Goal: Task Accomplishment & Management: Manage account settings

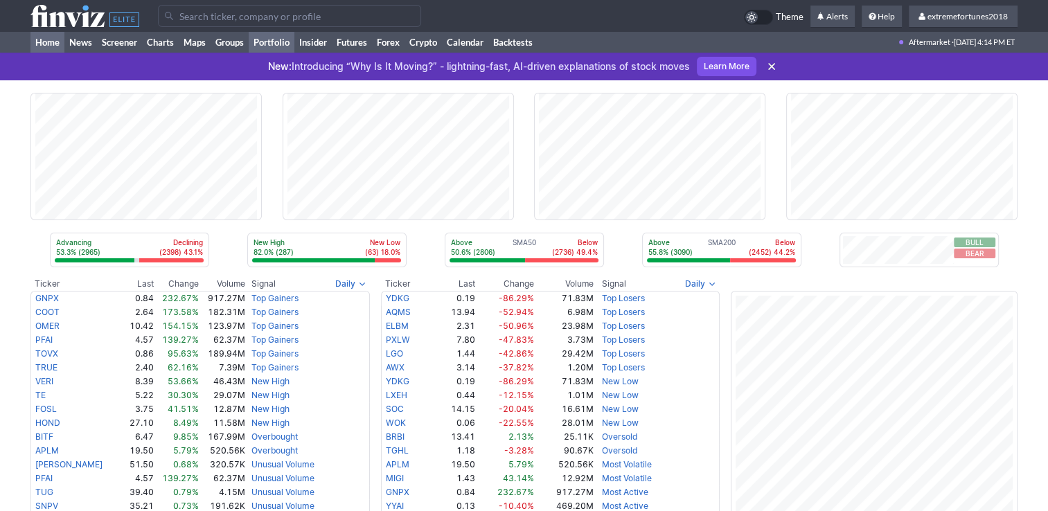
click at [287, 44] on link "Portfolio" at bounding box center [272, 42] width 46 height 21
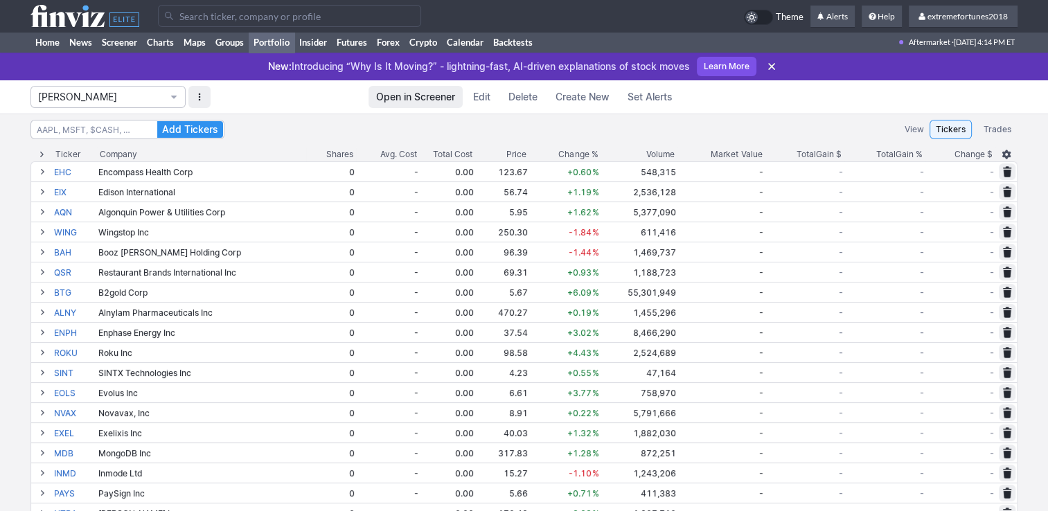
click at [91, 93] on span "Isabel_Watch" at bounding box center [101, 97] width 126 height 14
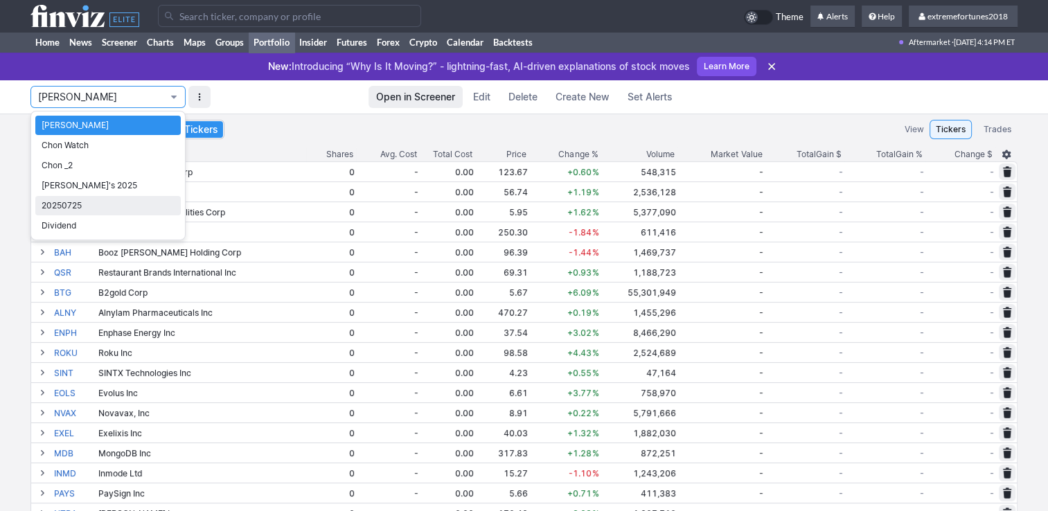
click at [84, 205] on span "20250725" at bounding box center [108, 206] width 133 height 14
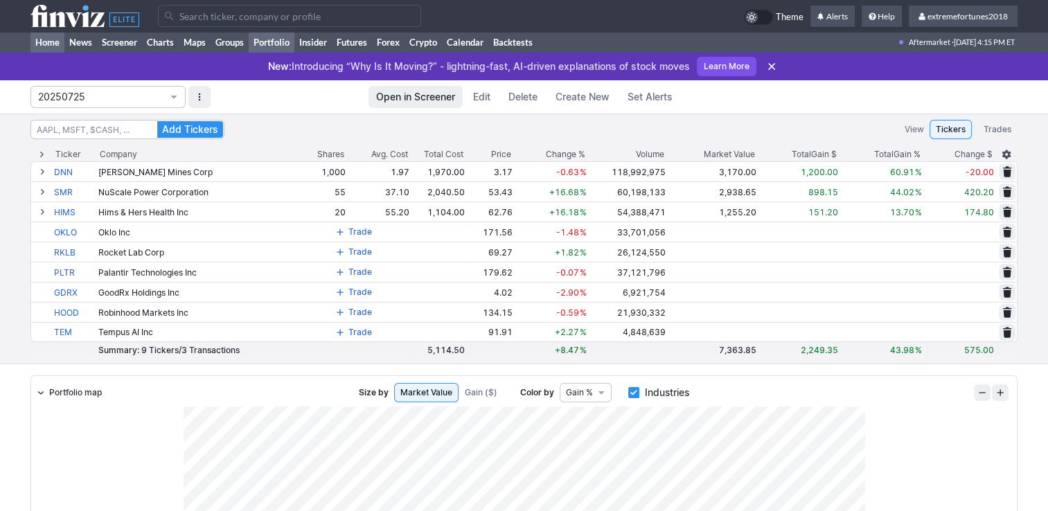
click at [55, 43] on link "Home" at bounding box center [47, 42] width 34 height 21
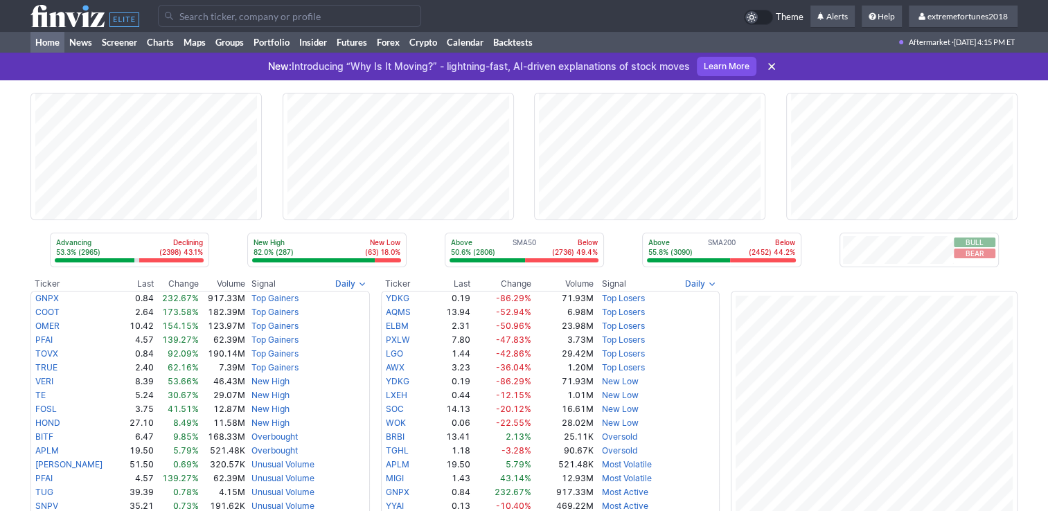
scroll to position [277, 0]
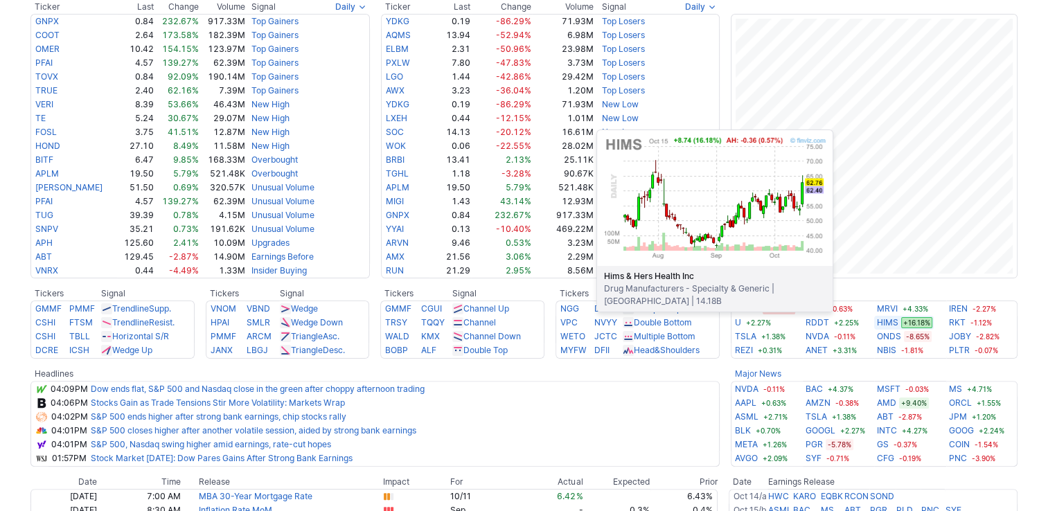
click at [893, 320] on link "HIMS" at bounding box center [887, 323] width 21 height 14
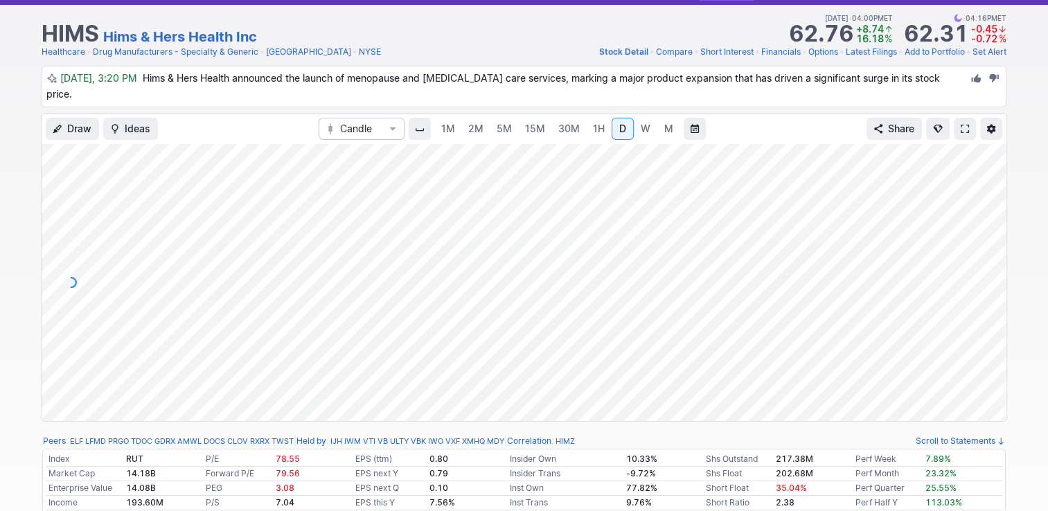
scroll to position [69, 0]
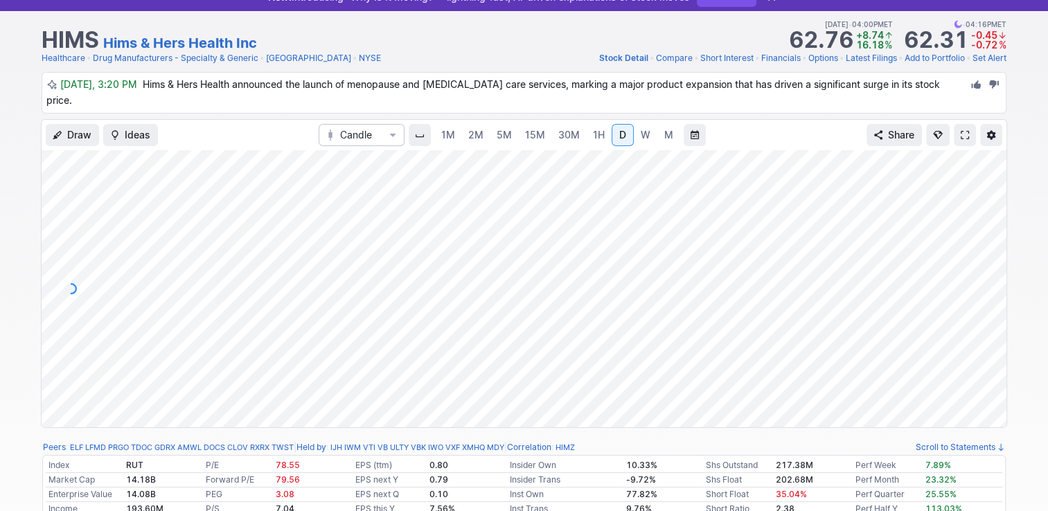
click at [537, 130] on span "15M" at bounding box center [535, 135] width 20 height 12
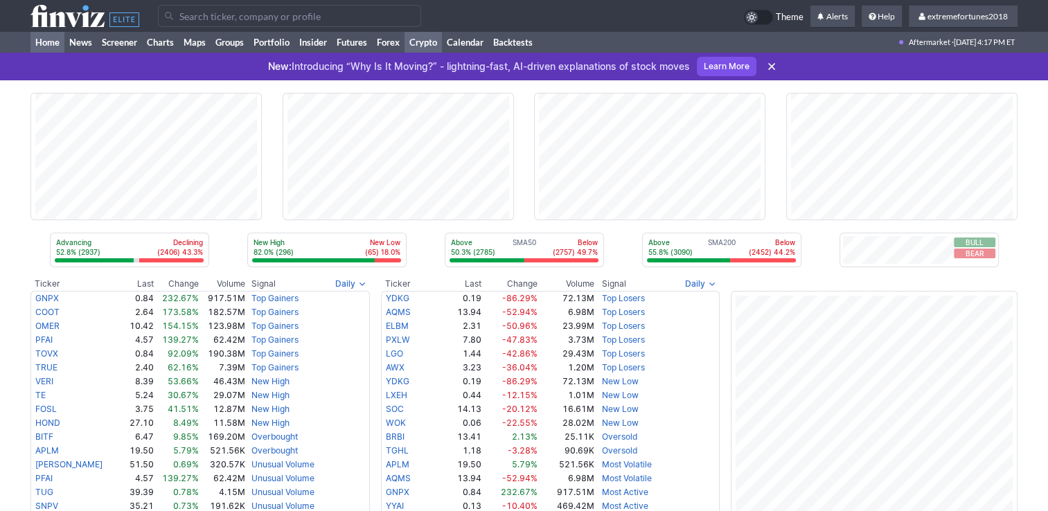
click at [423, 46] on link "Crypto" at bounding box center [422, 42] width 37 height 21
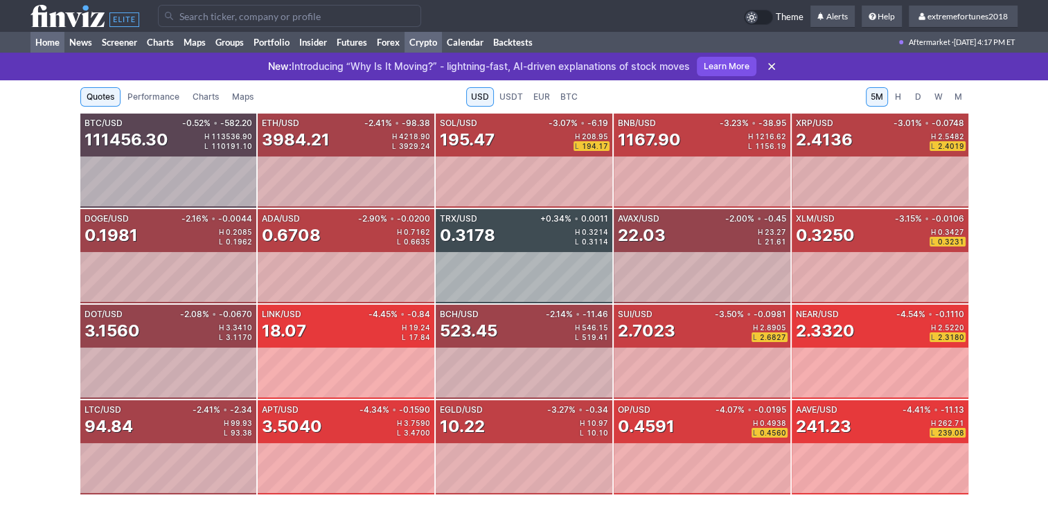
click at [46, 39] on link "Home" at bounding box center [47, 42] width 34 height 21
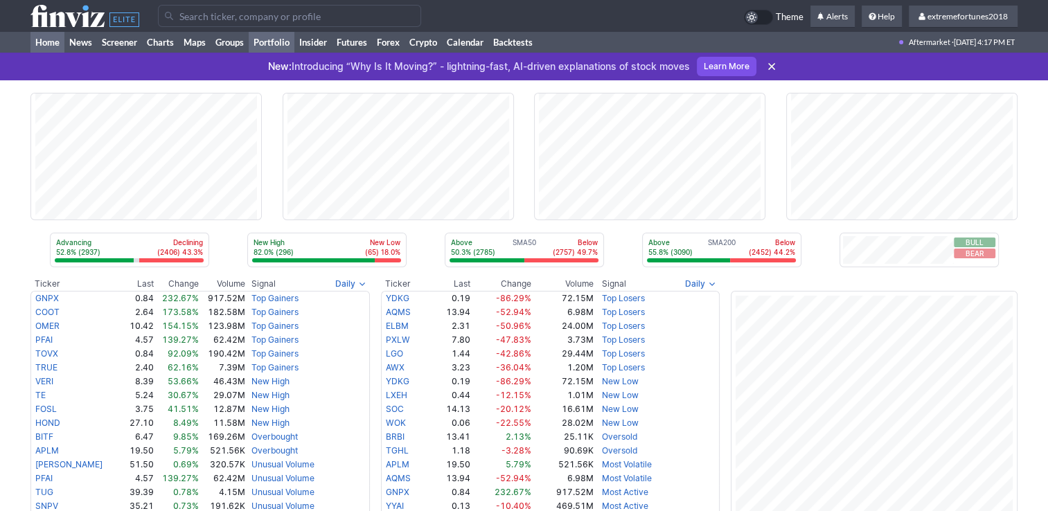
click at [281, 45] on link "Portfolio" at bounding box center [272, 42] width 46 height 21
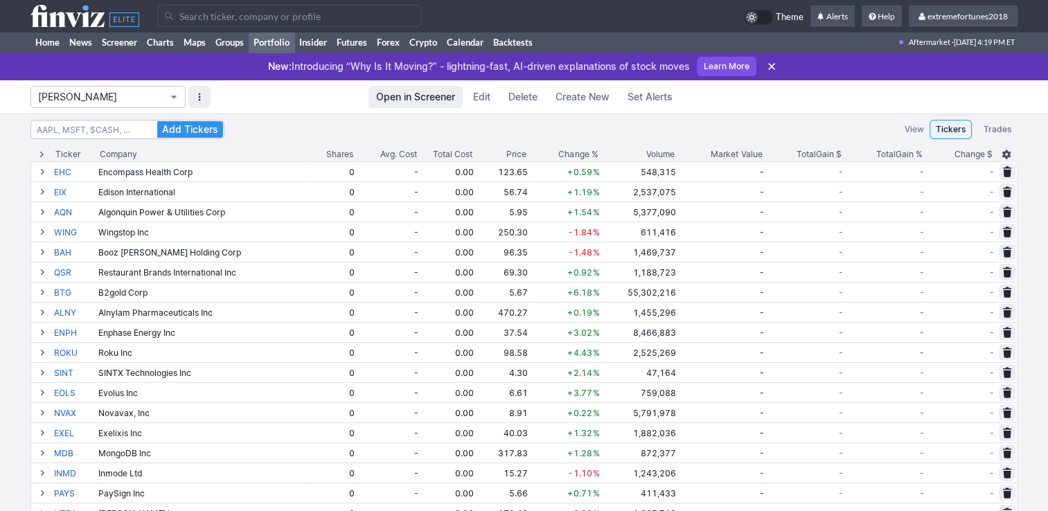
click at [96, 94] on span "[PERSON_NAME]" at bounding box center [101, 97] width 126 height 14
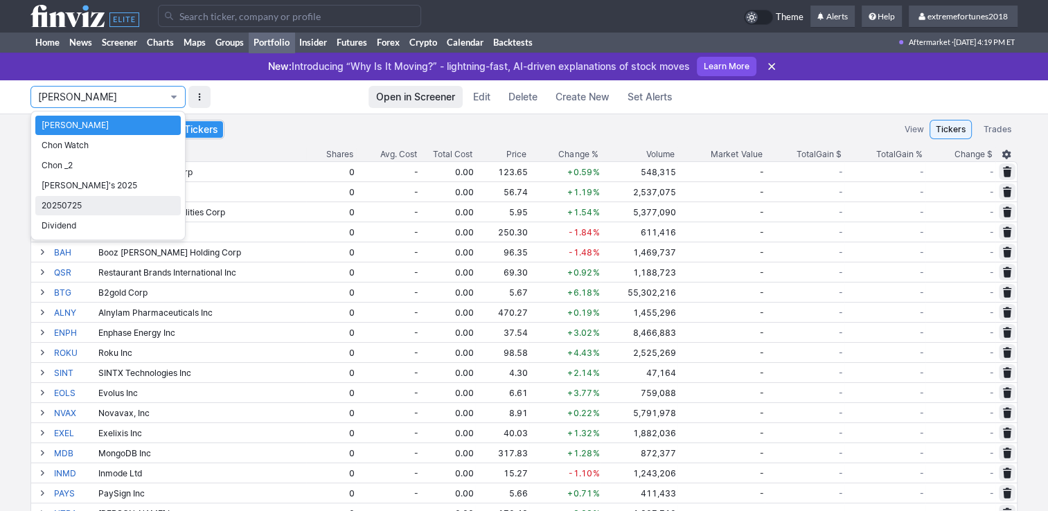
click at [89, 204] on span "20250725" at bounding box center [108, 206] width 133 height 14
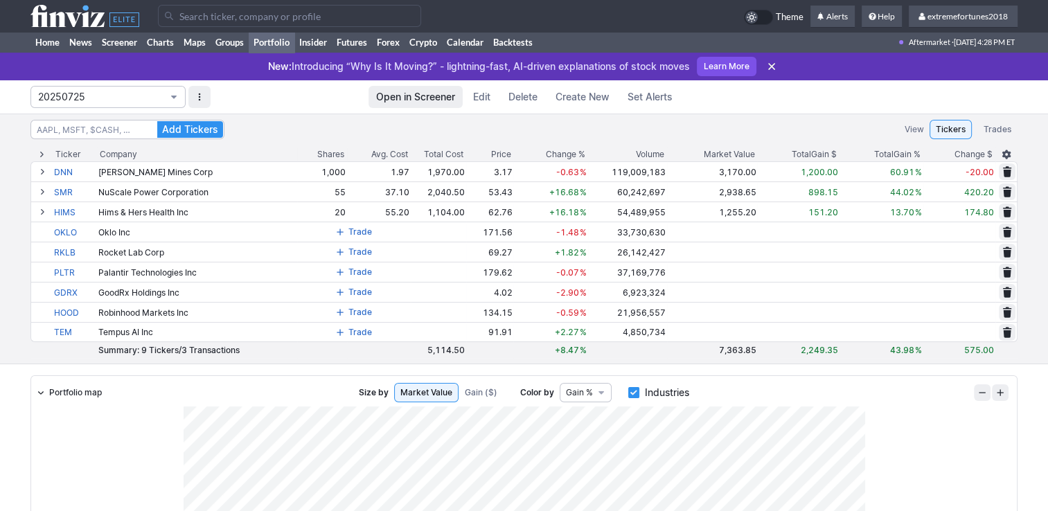
click at [147, 100] on span "20250725" at bounding box center [101, 97] width 126 height 14
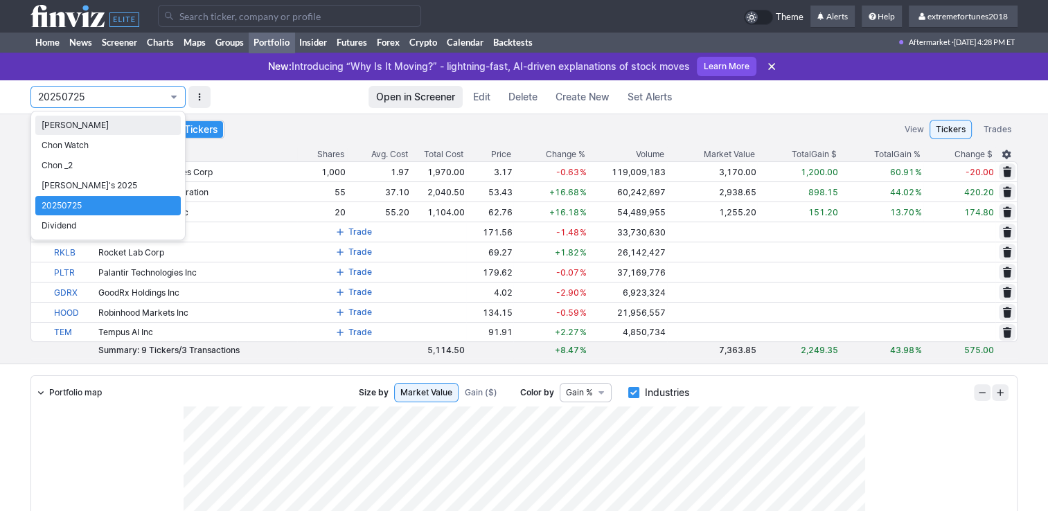
click at [105, 126] on span "[PERSON_NAME]" at bounding box center [108, 125] width 133 height 14
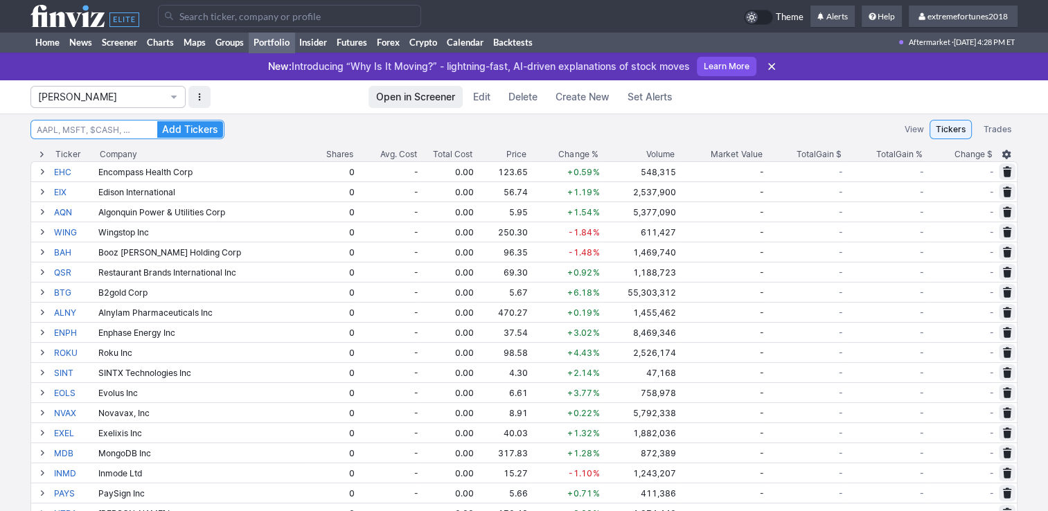
click at [118, 129] on input "Search" at bounding box center [127, 129] width 194 height 19
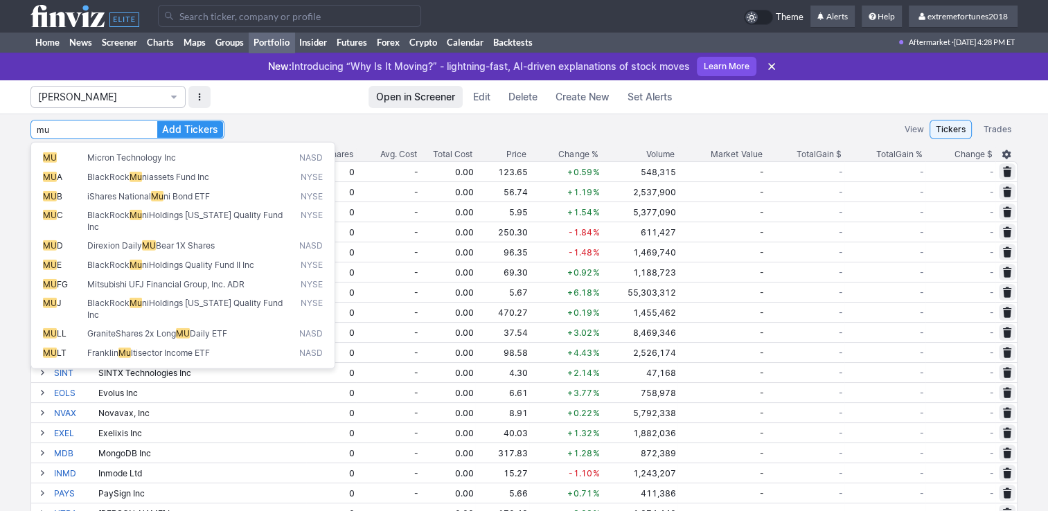
type input "MU"
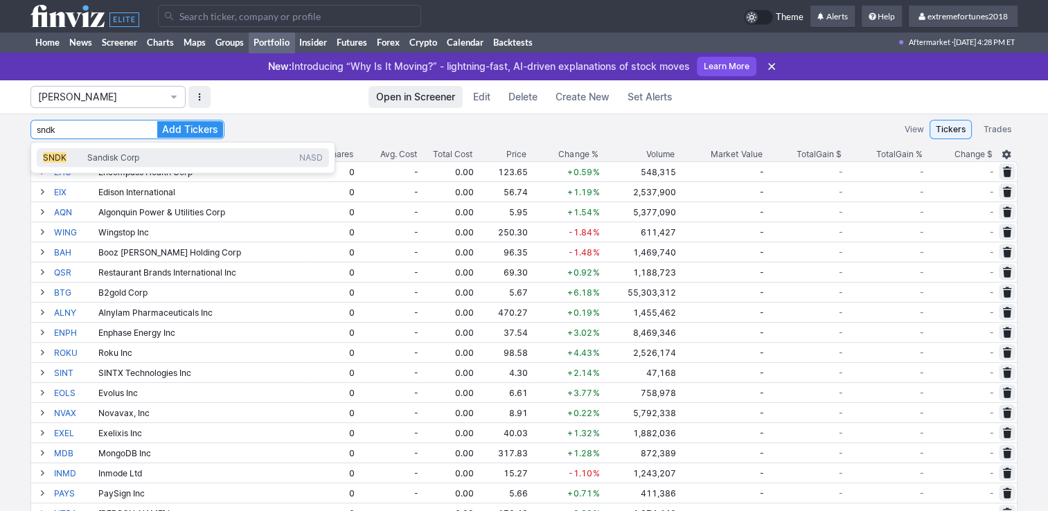
click at [115, 161] on span "Sandisk Corp" at bounding box center [113, 157] width 52 height 10
type input "SNDK"
click at [111, 130] on input "Search" at bounding box center [127, 129] width 194 height 19
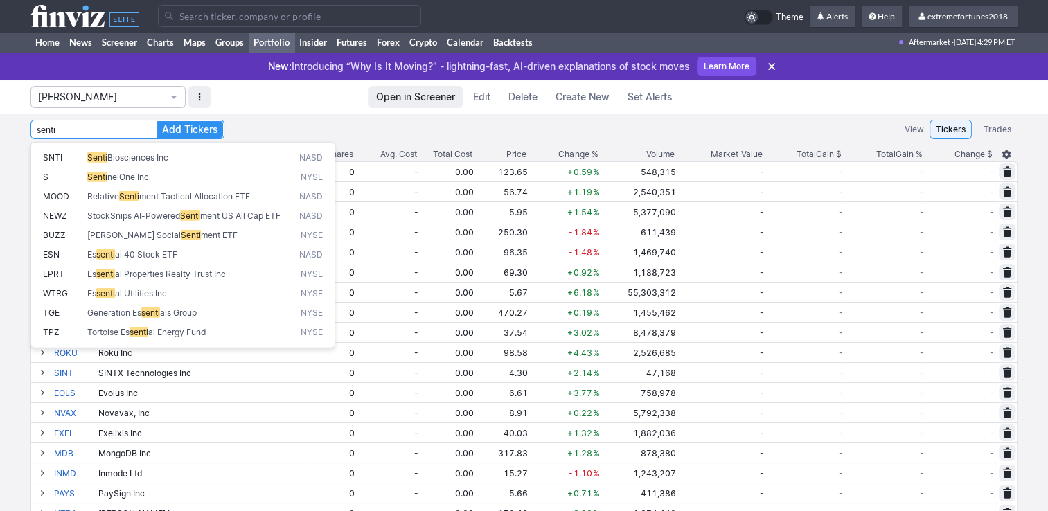
click at [117, 173] on span "nelOne Inc" at bounding box center [128, 177] width 42 height 10
type input "S"
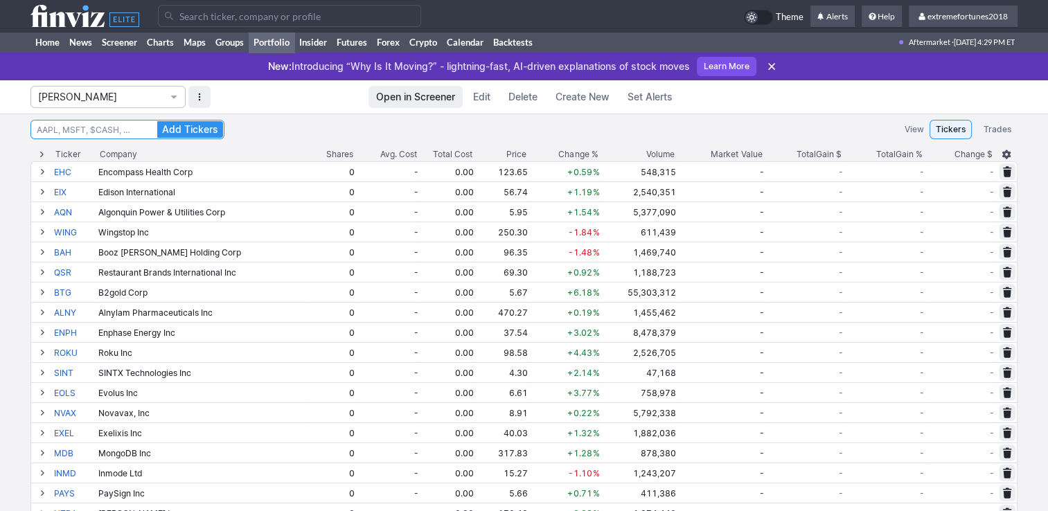
click at [116, 132] on input "Search" at bounding box center [127, 129] width 194 height 19
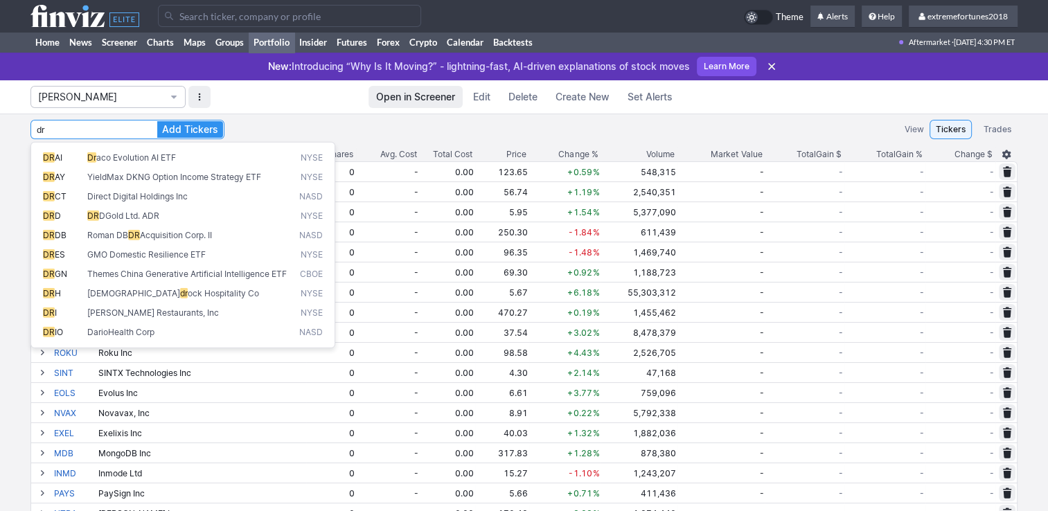
type input "d"
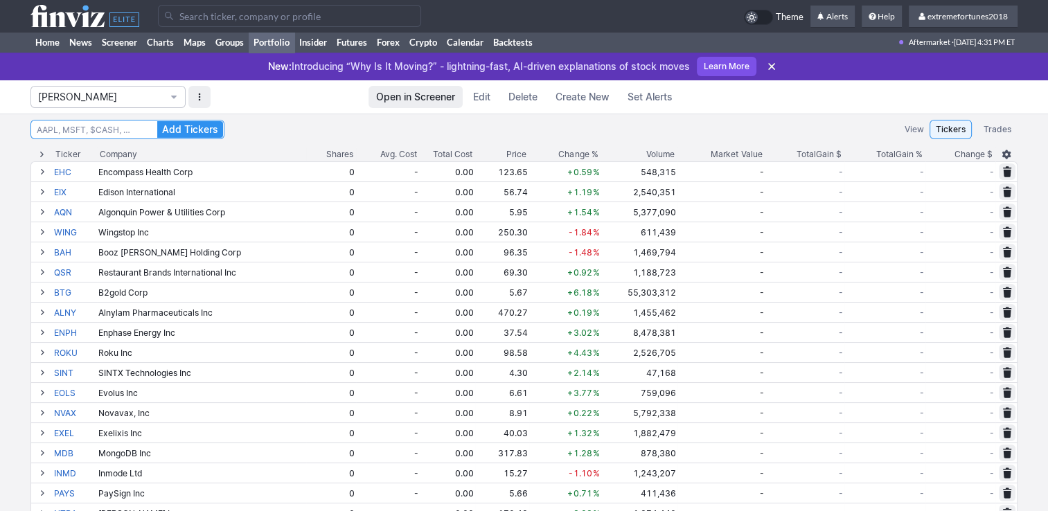
click at [92, 128] on input "Search" at bounding box center [127, 129] width 194 height 19
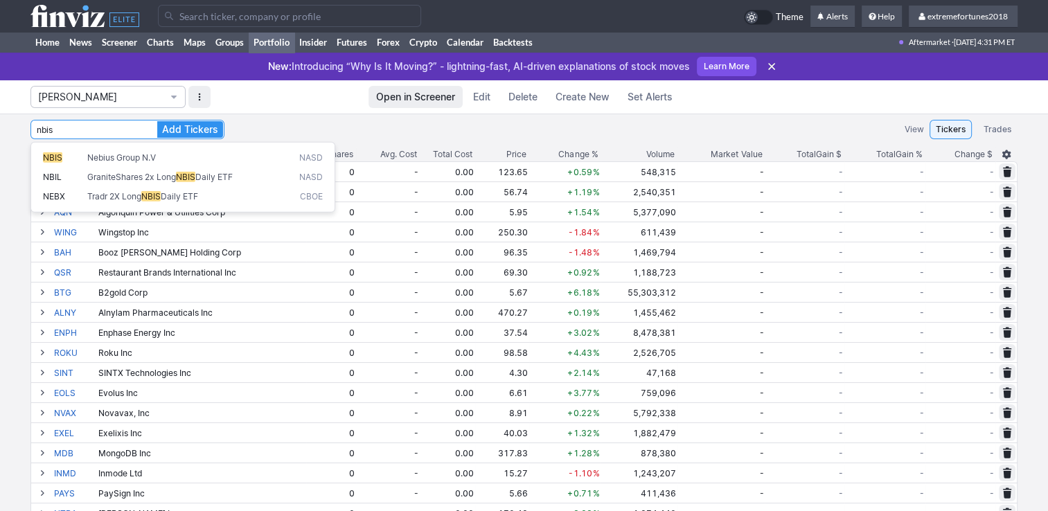
type input "NBIS"
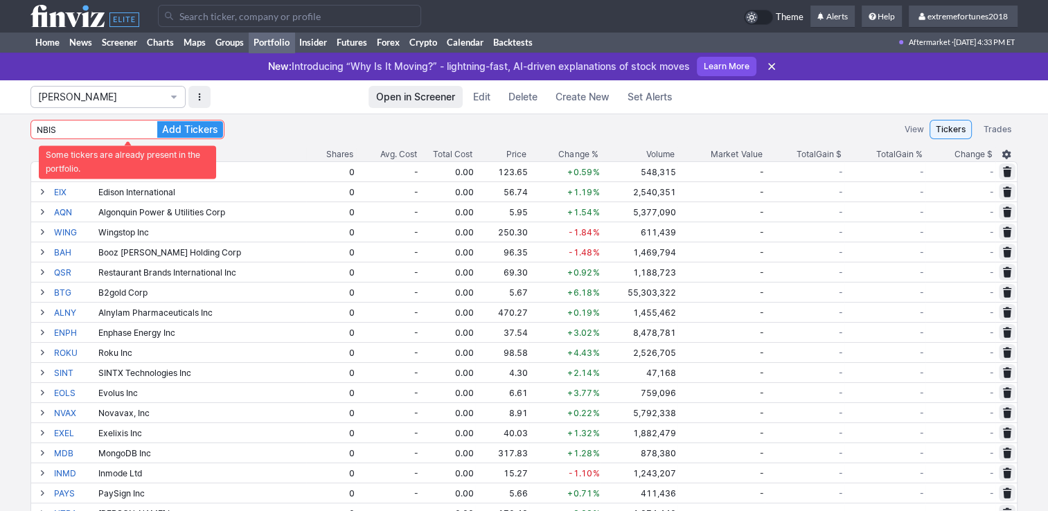
drag, startPoint x: 81, startPoint y: 132, endPoint x: 21, endPoint y: 121, distance: 61.3
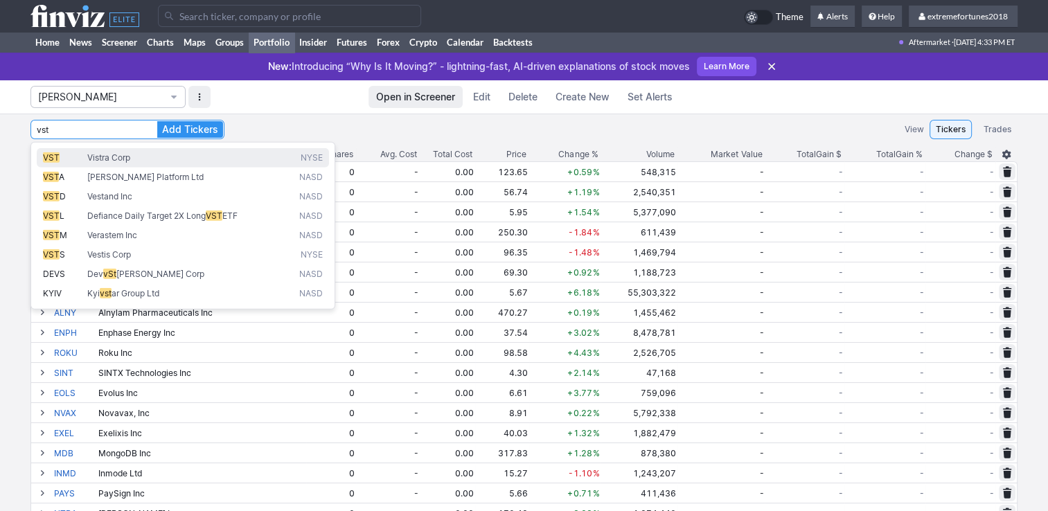
click at [103, 157] on span "Vistra Corp" at bounding box center [108, 157] width 43 height 10
type input "VST"
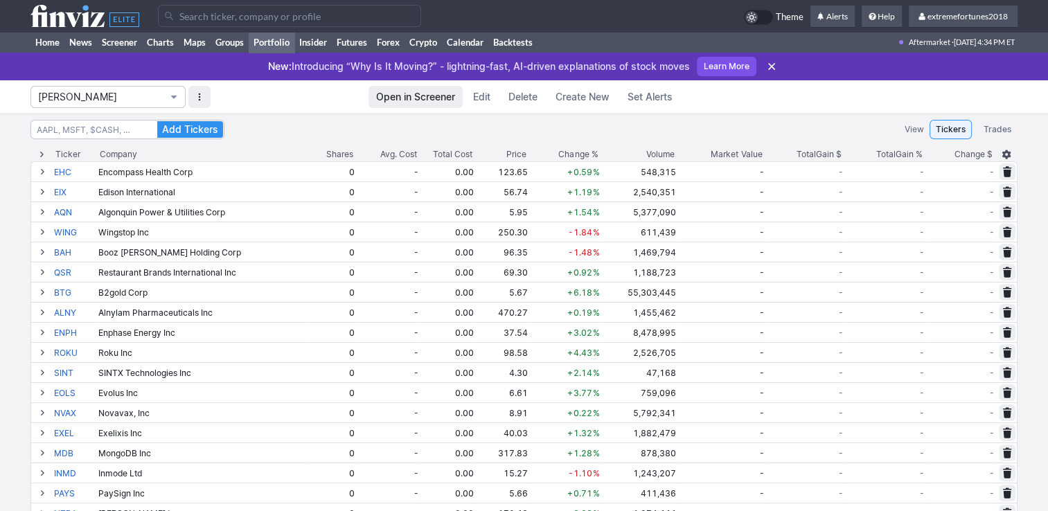
click at [130, 100] on span "[PERSON_NAME]" at bounding box center [101, 97] width 126 height 14
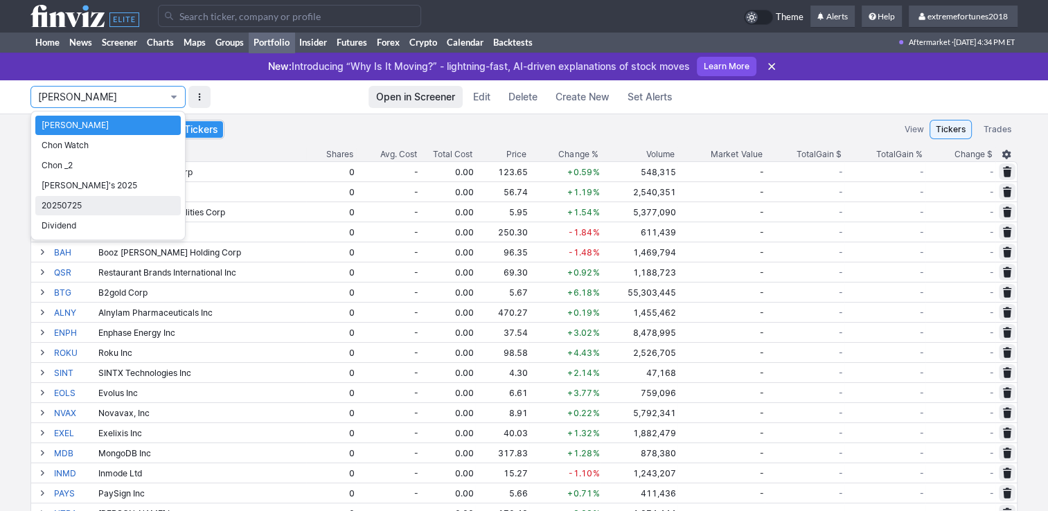
click at [66, 204] on span "20250725" at bounding box center [108, 206] width 133 height 14
